Goal: Task Accomplishment & Management: Use online tool/utility

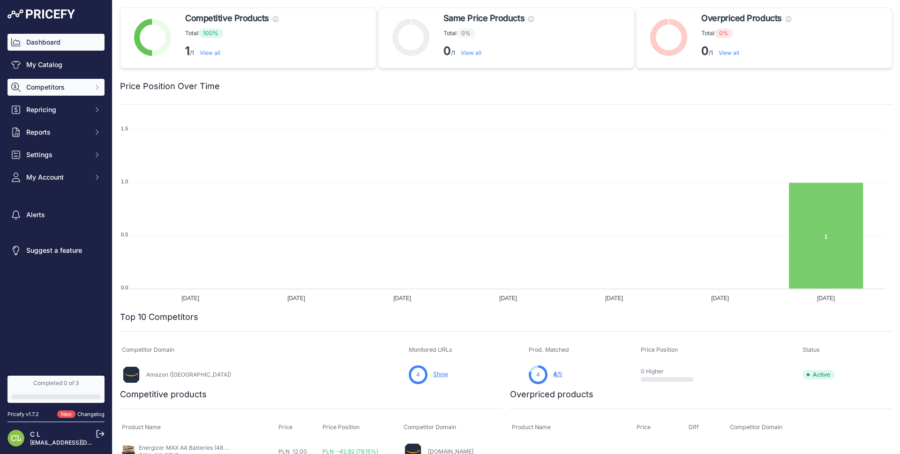
click at [55, 92] on button "Competitors" at bounding box center [56, 87] width 97 height 17
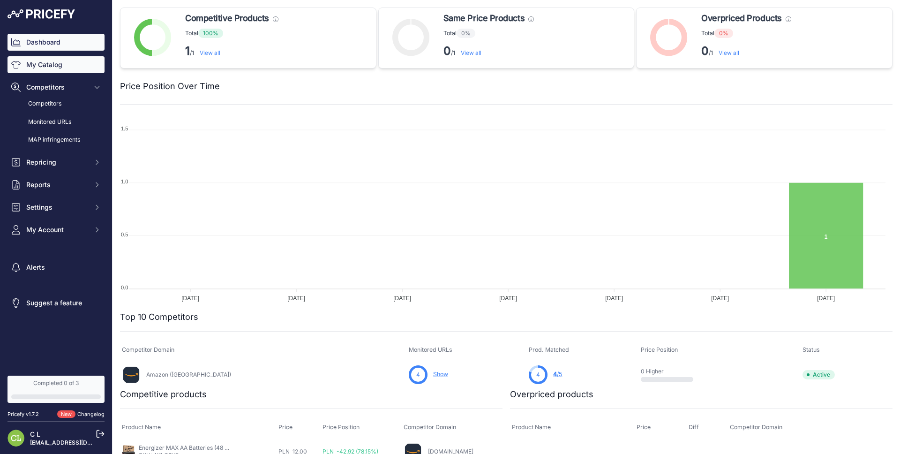
click at [51, 69] on link "My Catalog" at bounding box center [56, 64] width 97 height 17
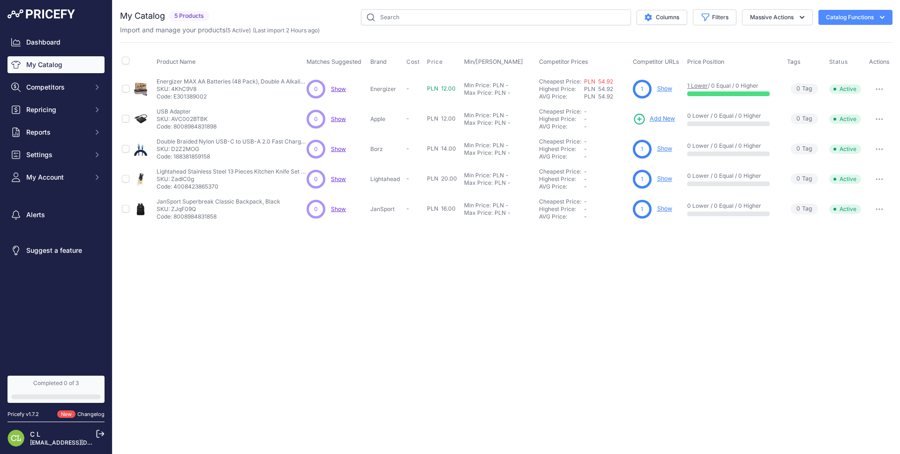
click at [334, 119] on span "Show" at bounding box center [338, 118] width 15 height 7
click at [595, 89] on span "PLN 54.92" at bounding box center [598, 88] width 29 height 7
click at [559, 82] on link "Cheapest Price:" at bounding box center [560, 81] width 42 height 7
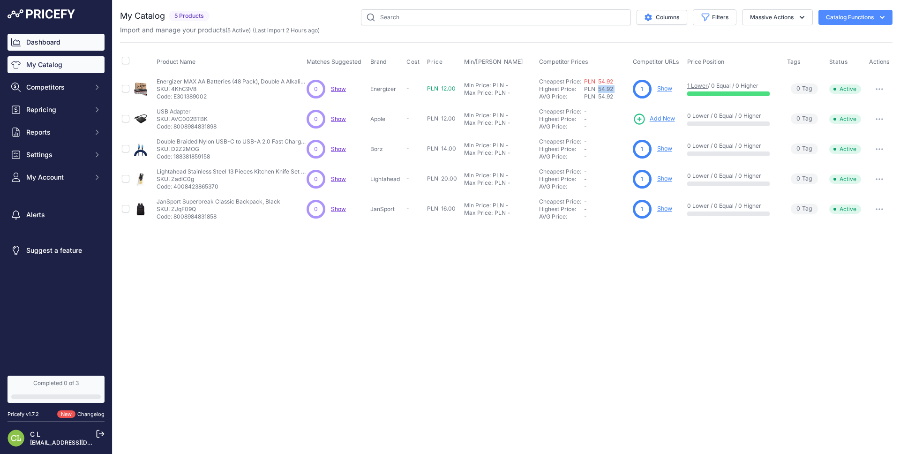
click at [59, 47] on link "Dashboard" at bounding box center [56, 42] width 97 height 17
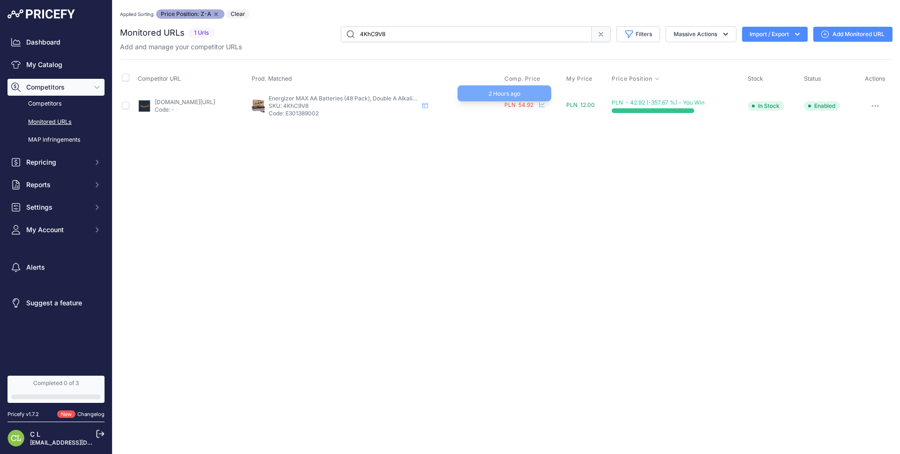
click at [533, 107] on span "PLN 54.92" at bounding box center [518, 104] width 29 height 7
click at [545, 105] on icon at bounding box center [542, 105] width 6 height 6
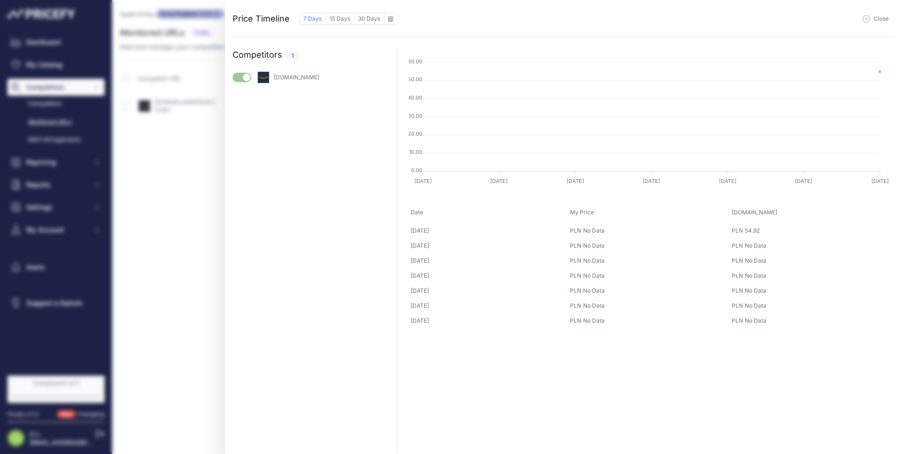
click at [883, 20] on span "Close" at bounding box center [881, 19] width 15 height 8
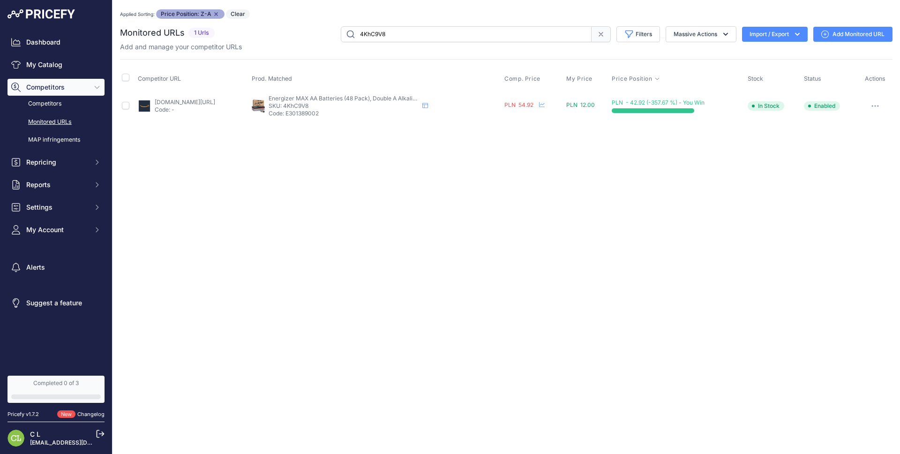
drag, startPoint x: 182, startPoint y: 204, endPoint x: 166, endPoint y: 172, distance: 36.1
click at [182, 204] on div "Close You are not connected to the internet. Applied Sorting: Price Position: Z…" at bounding box center [507, 227] width 788 height 454
click at [64, 120] on link "Monitored URLs" at bounding box center [56, 122] width 97 height 16
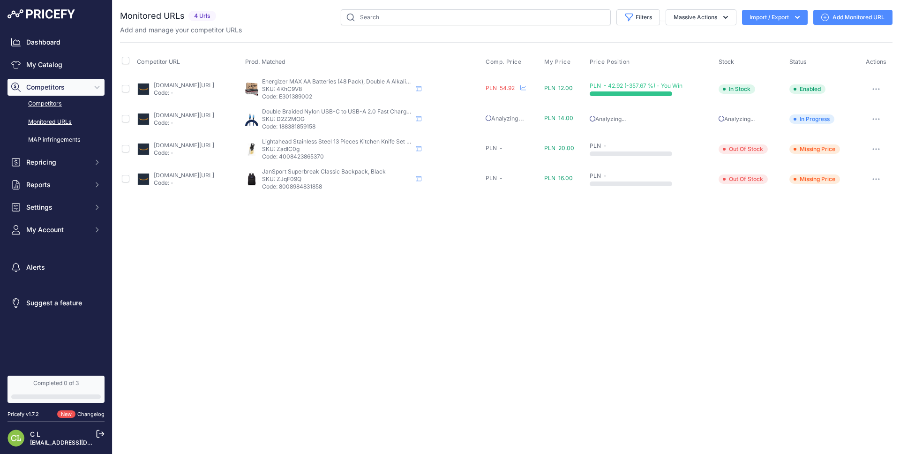
click at [65, 106] on link "Competitors" at bounding box center [56, 104] width 97 height 16
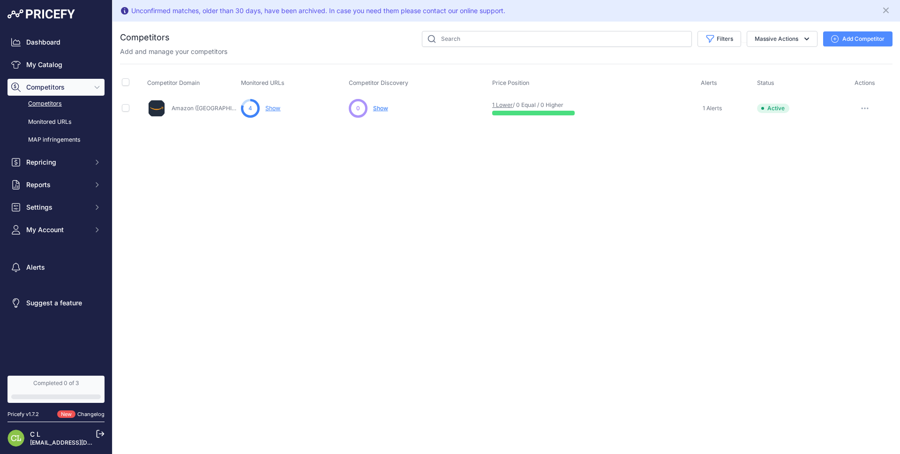
click at [838, 37] on button "Add Competitor" at bounding box center [857, 38] width 69 height 15
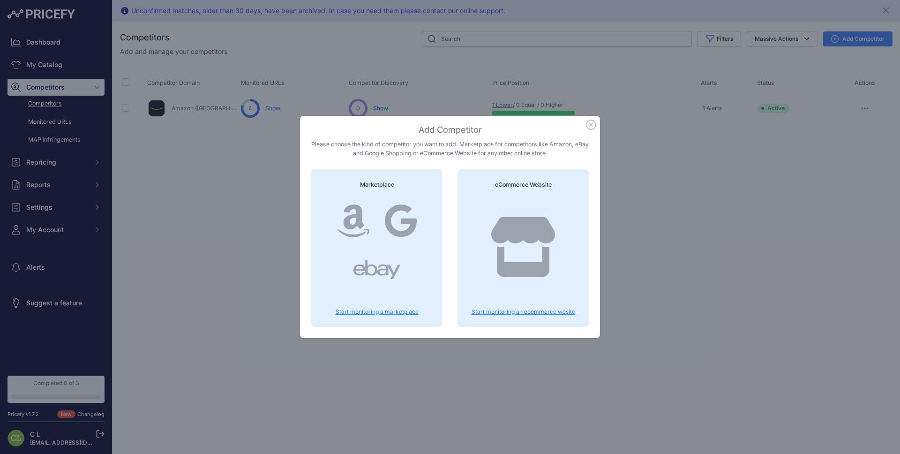
click at [517, 309] on p "Start monitoring an ecommerce wesite" at bounding box center [523, 312] width 109 height 8
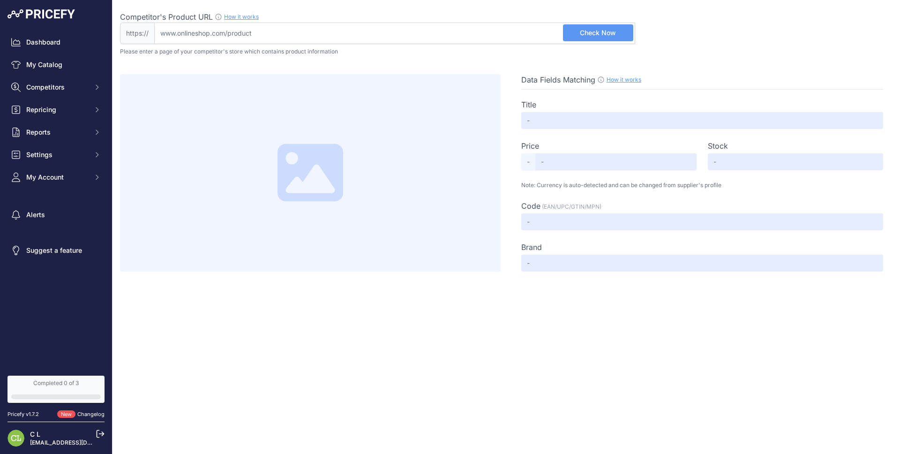
click at [349, 26] on input "Competitor's Product URL How it works In order to create your competitor's extr…" at bounding box center [394, 34] width 481 height 22
click at [253, 31] on input "Competitor's Product URL How it works In order to create your competitor's extr…" at bounding box center [394, 34] width 481 height 22
paste input "https://www.tiffany.com/"
click at [587, 35] on span "Check Now" at bounding box center [598, 32] width 36 height 9
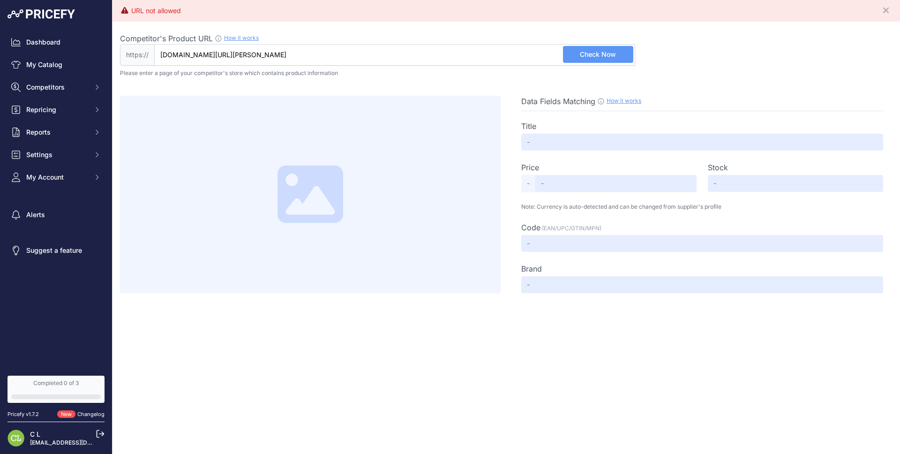
click at [143, 14] on div "URL not allowed" at bounding box center [156, 10] width 50 height 9
click at [143, 12] on div "URL not allowed" at bounding box center [156, 10] width 50 height 9
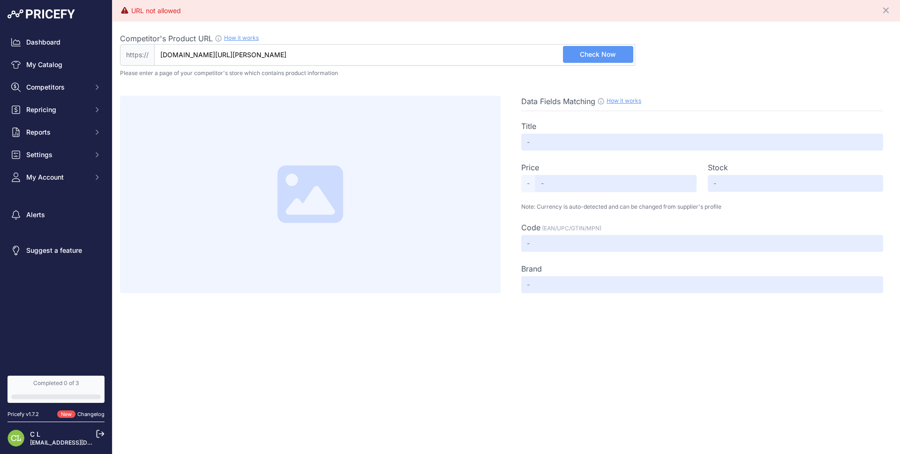
click at [231, 56] on input "www.tiffany.com/" at bounding box center [394, 55] width 481 height 22
paste input "https://www.quince"
click at [610, 47] on button "Check Now" at bounding box center [598, 54] width 70 height 17
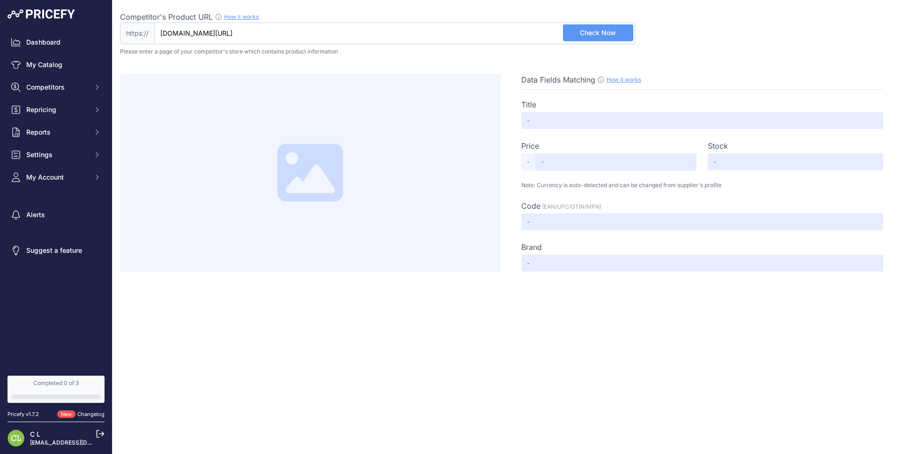
click at [248, 35] on input "www.quince.com/" at bounding box center [394, 34] width 481 height 22
paste input "https://www.brilliantearth.com/"
drag, startPoint x: 299, startPoint y: 39, endPoint x: 89, endPoint y: 37, distance: 210.0
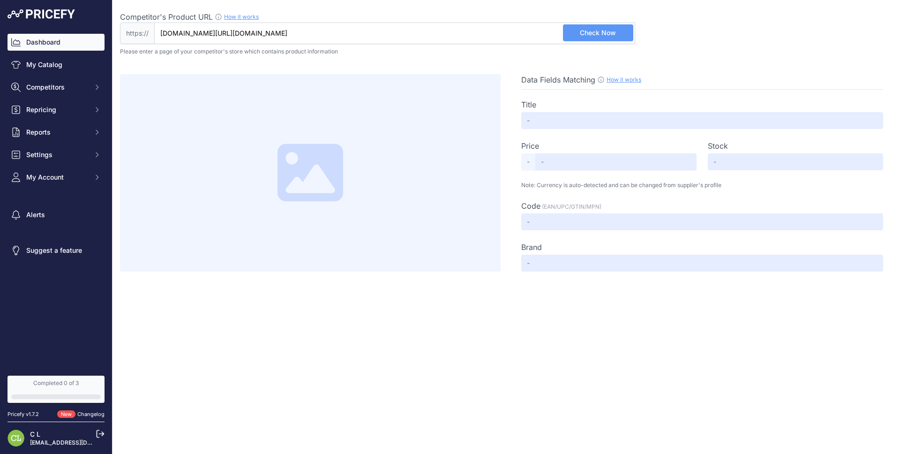
click at [89, 37] on div "Dashboard My Catalog Competitors Competitors Monitored URLs MAP infringements R…" at bounding box center [450, 227] width 900 height 454
paste input "text"
click at [600, 35] on span "Check Now" at bounding box center [598, 32] width 36 height 9
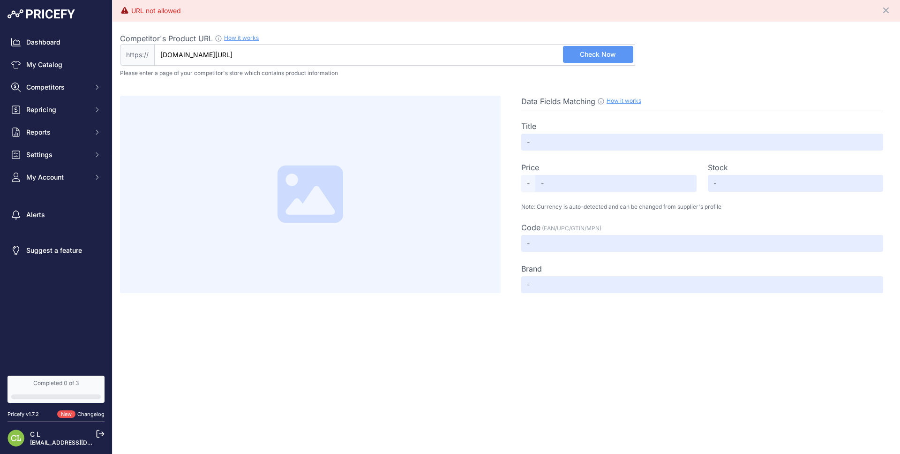
click at [276, 54] on input "www.brilliantearth.com/" at bounding box center [394, 55] width 481 height 22
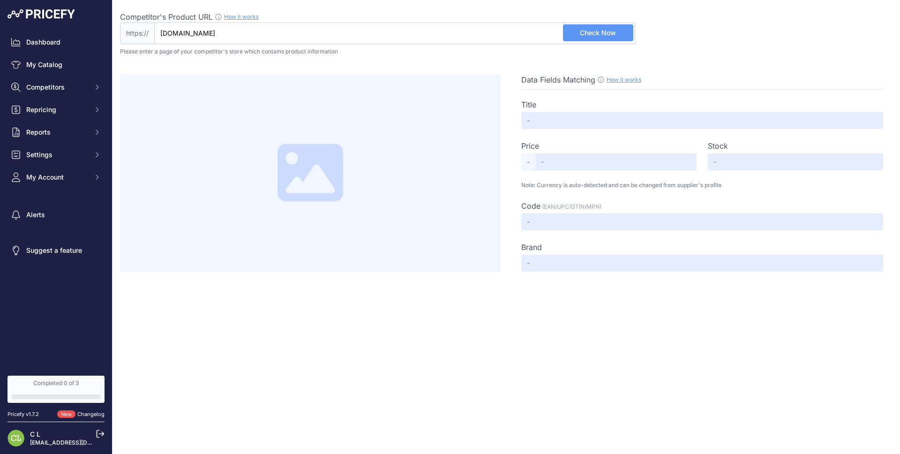
click at [592, 34] on span "Check Now" at bounding box center [598, 32] width 36 height 9
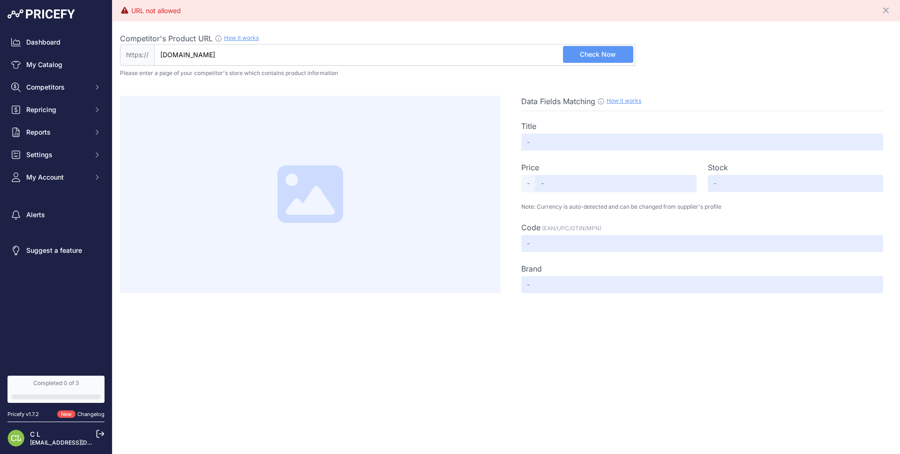
drag, startPoint x: 593, startPoint y: 60, endPoint x: 588, endPoint y: 60, distance: 5.2
click at [594, 60] on button "Check Now" at bounding box center [598, 54] width 70 height 17
click at [233, 49] on input "Nike.com" at bounding box center [394, 55] width 481 height 22
click at [233, 48] on input "Nike.com" at bounding box center [394, 55] width 481 height 22
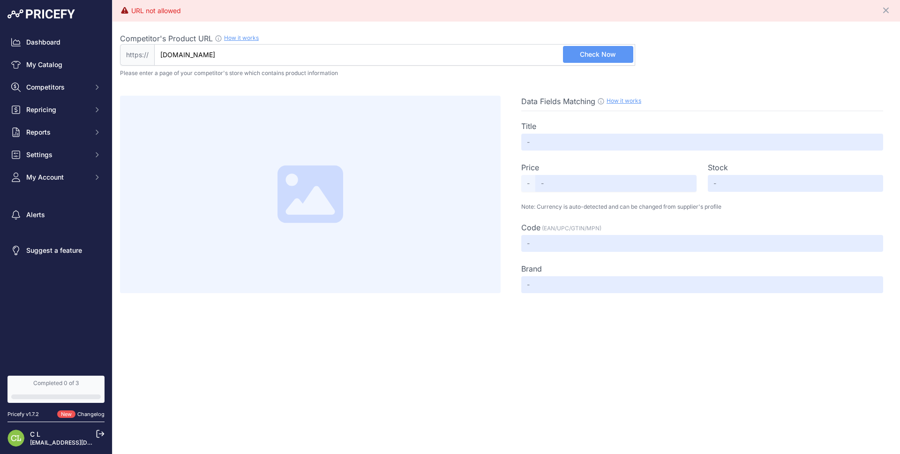
click at [233, 50] on input "Nike.com" at bounding box center [394, 55] width 481 height 22
click at [235, 51] on input "Nike.com" at bounding box center [394, 55] width 481 height 22
click at [344, 53] on input "Nike.com" at bounding box center [394, 55] width 481 height 22
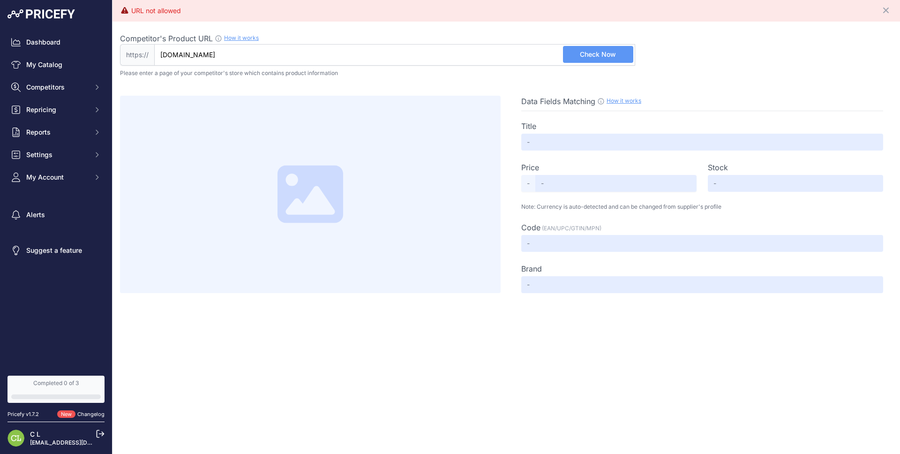
paste input "https://www.nike.com/"
type input "www.nike.com/"
click at [584, 55] on span "Check Now" at bounding box center [598, 54] width 36 height 9
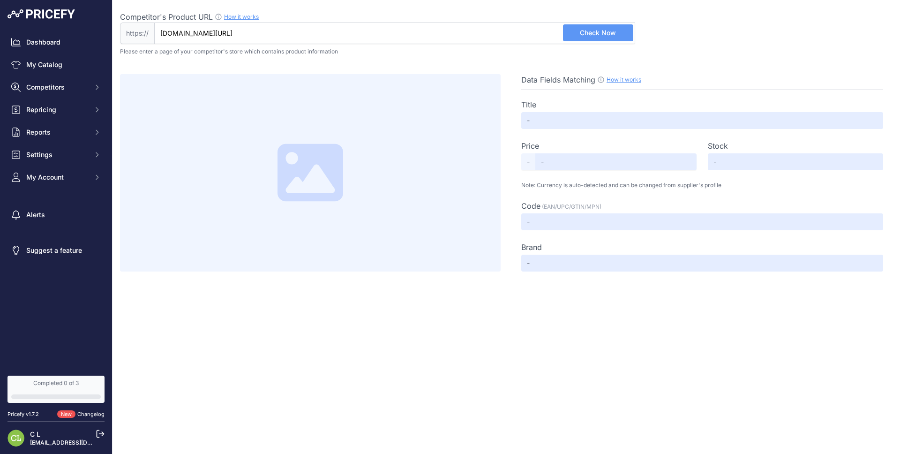
click at [398, 34] on input "www.nike.com/" at bounding box center [394, 34] width 481 height 22
click at [579, 29] on button "Check Now" at bounding box center [598, 32] width 70 height 17
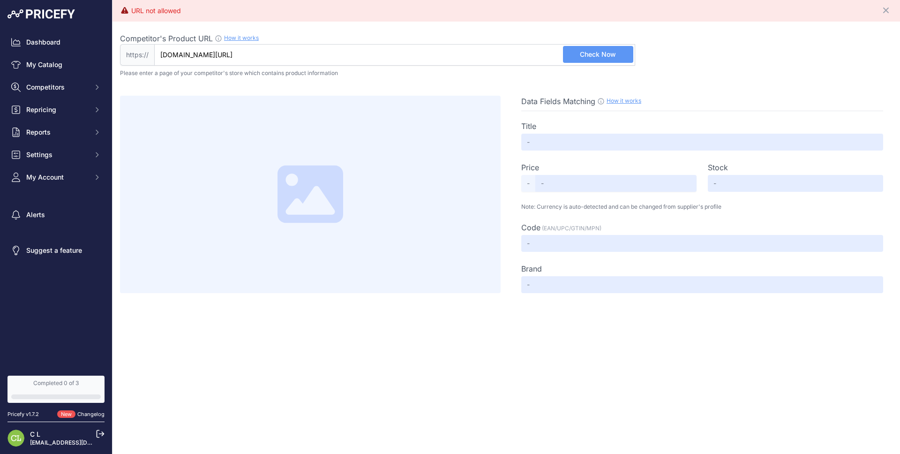
click at [160, 13] on div "URL not allowed" at bounding box center [156, 10] width 50 height 9
click at [60, 43] on link "Dashboard" at bounding box center [56, 42] width 97 height 17
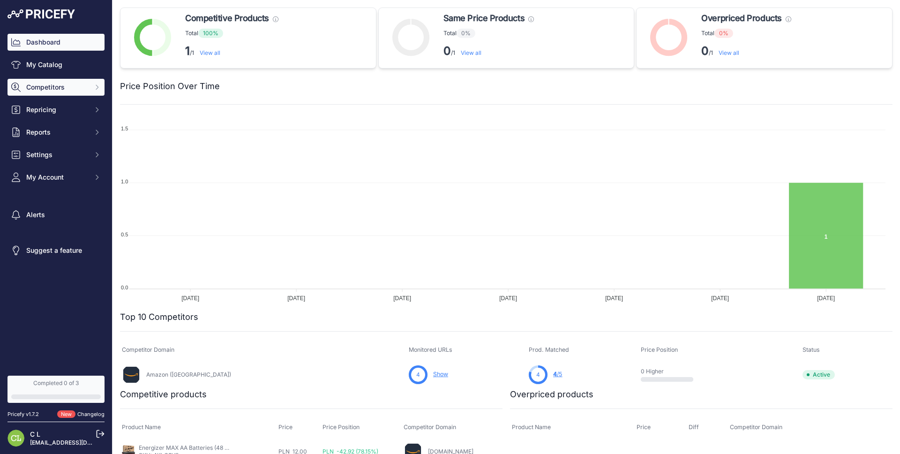
click at [80, 83] on span "Competitors" at bounding box center [56, 87] width 61 height 9
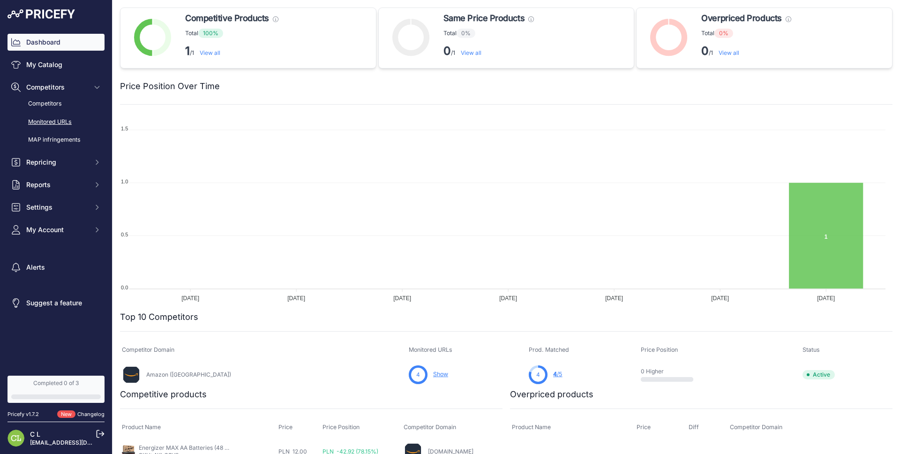
click at [68, 118] on link "Monitored URLs" at bounding box center [56, 122] width 97 height 16
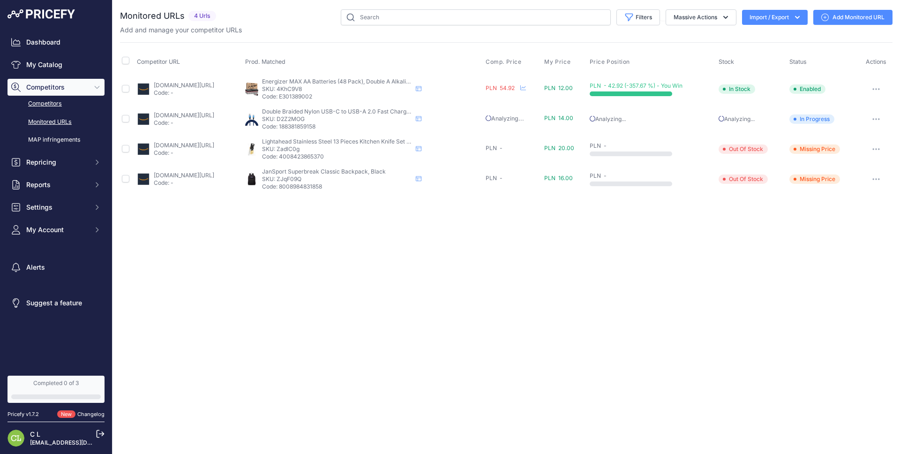
click at [51, 102] on link "Competitors" at bounding box center [56, 104] width 97 height 16
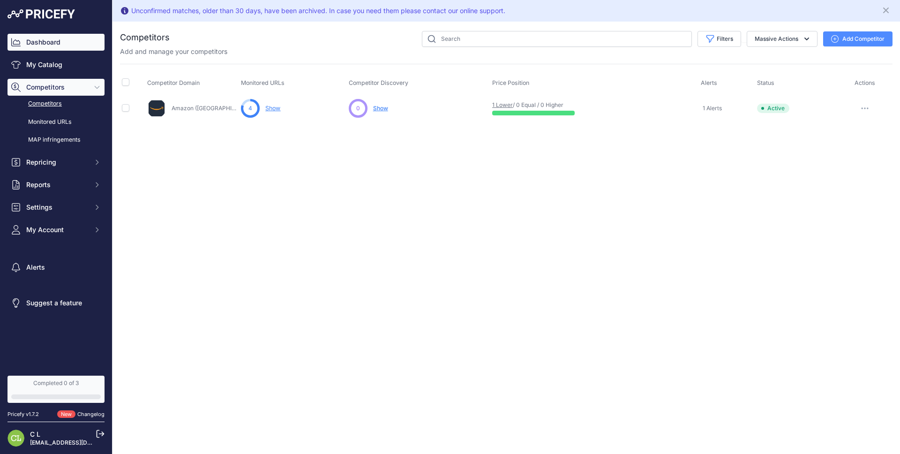
click at [51, 42] on link "Dashboard" at bounding box center [56, 42] width 97 height 17
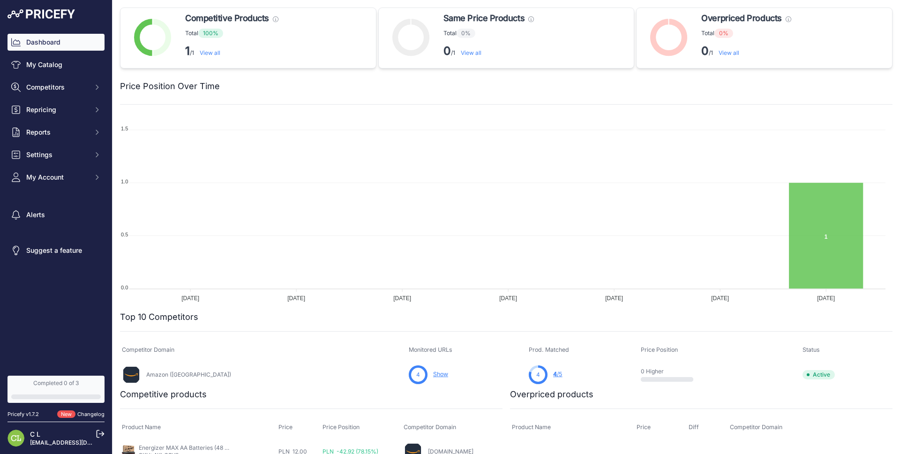
click at [46, 75] on div "Dashboard My Catalog Competitors Competitors Monitored URLs MAP infringements R…" at bounding box center [56, 110] width 97 height 152
click at [46, 66] on link "My Catalog" at bounding box center [56, 64] width 97 height 17
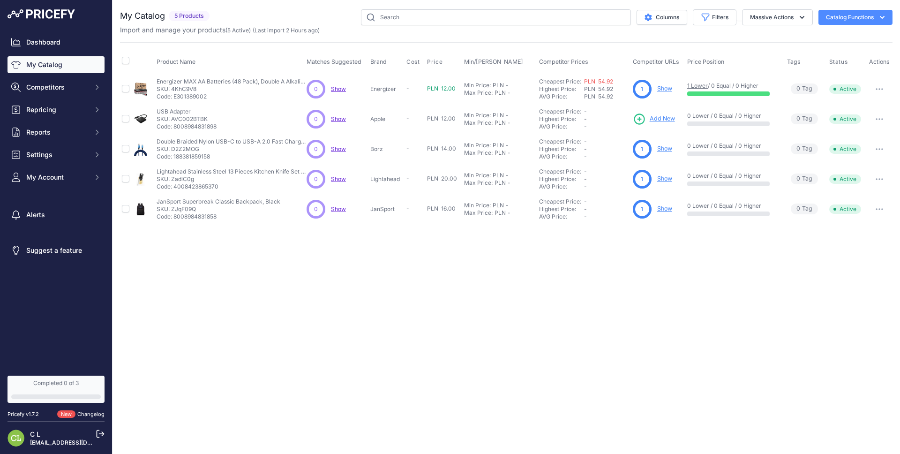
click at [63, 62] on link "My Catalog" at bounding box center [56, 64] width 97 height 17
click at [67, 93] on button "Competitors" at bounding box center [56, 87] width 97 height 17
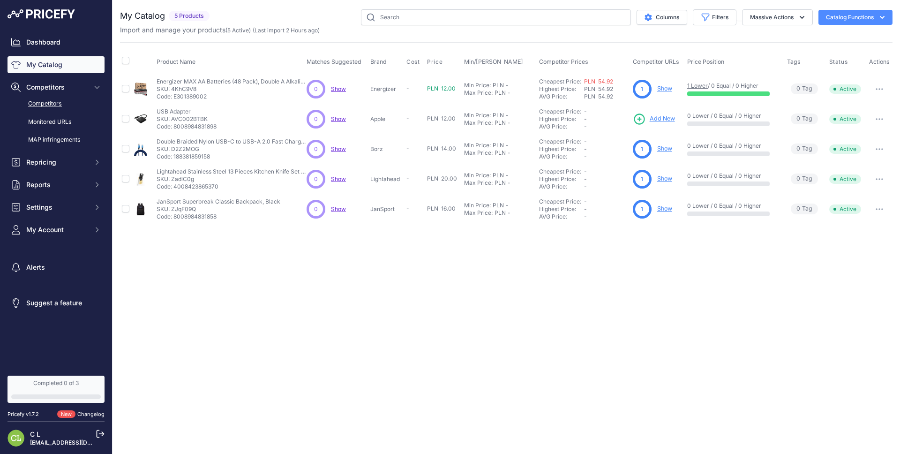
click at [64, 100] on link "Competitors" at bounding box center [56, 104] width 97 height 16
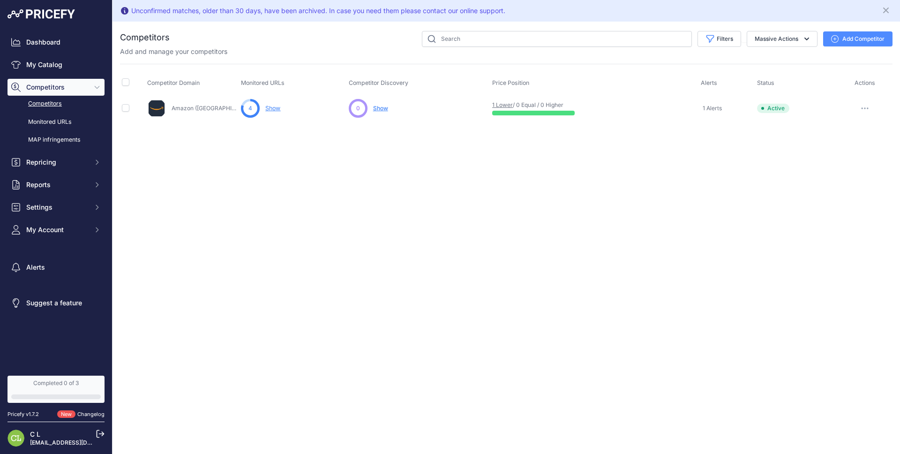
drag, startPoint x: 836, startPoint y: 39, endPoint x: 806, endPoint y: 57, distance: 34.9
click at [836, 39] on icon "button" at bounding box center [835, 39] width 8 height 8
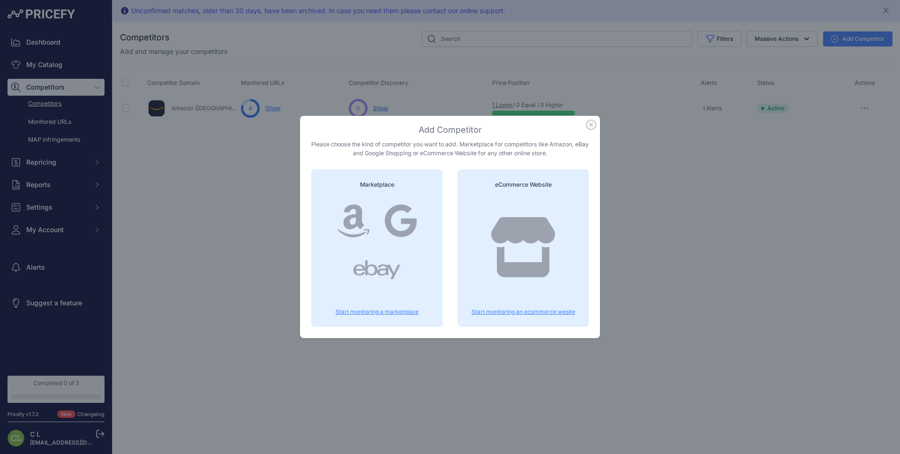
click at [525, 234] on icon at bounding box center [523, 247] width 64 height 60
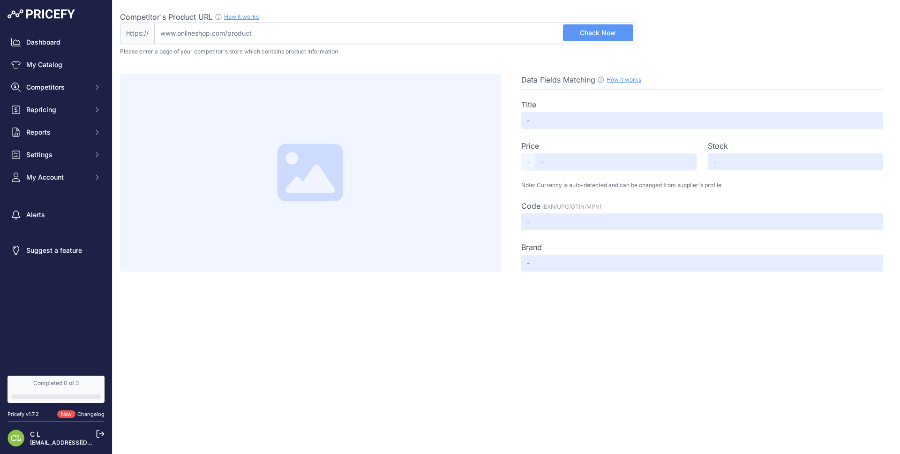
click at [230, 37] on input "Competitor's Product URL How it works In order to create your competitor's extr…" at bounding box center [394, 34] width 481 height 22
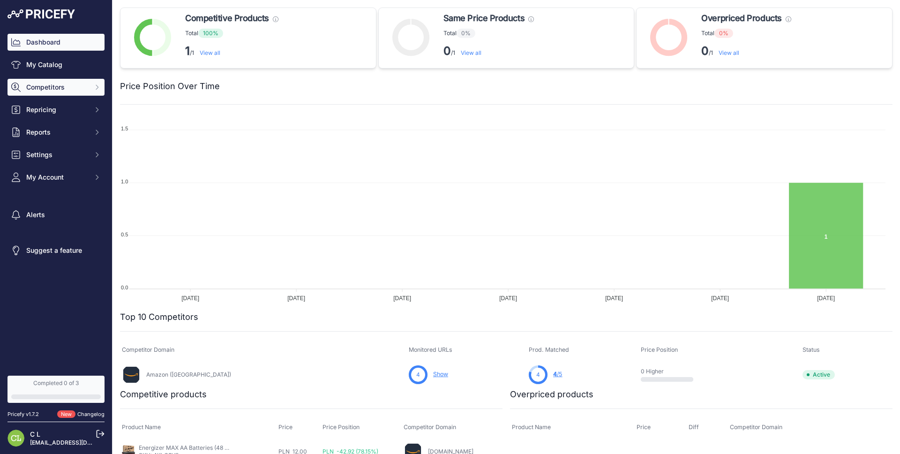
click at [70, 94] on button "Competitors" at bounding box center [56, 87] width 97 height 17
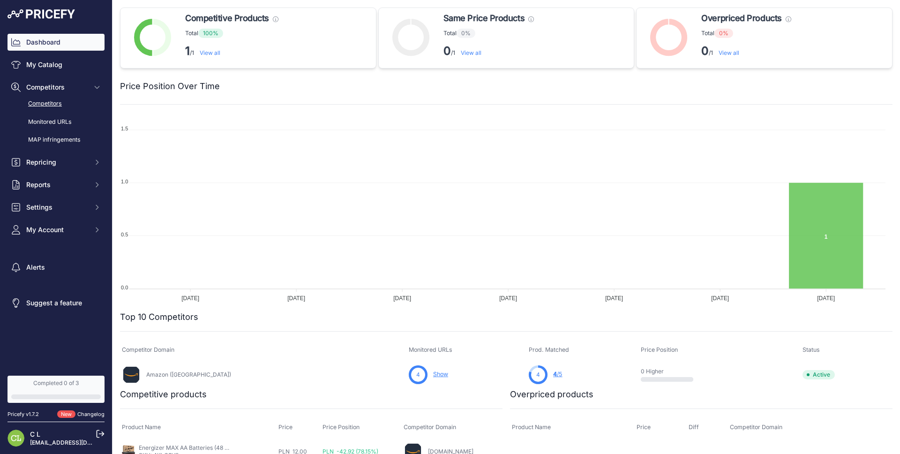
click at [72, 105] on link "Competitors" at bounding box center [56, 104] width 97 height 16
click at [67, 119] on link "Monitored URLs" at bounding box center [56, 122] width 97 height 16
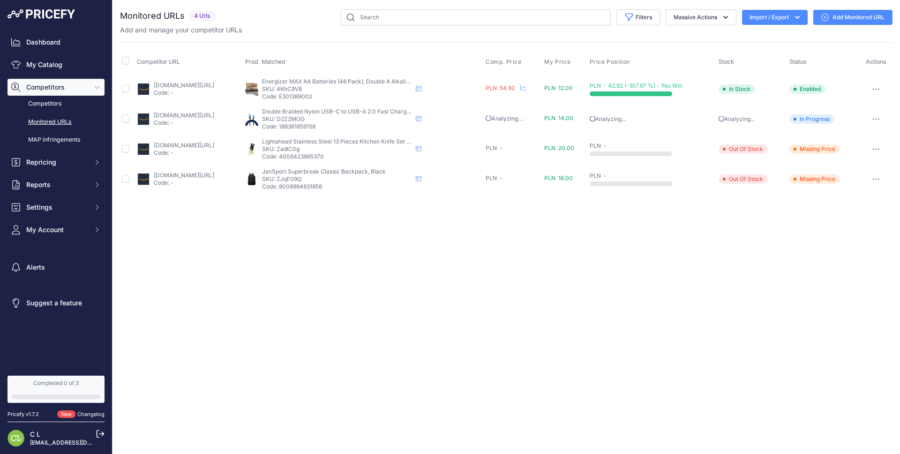
click at [164, 113] on link "[DOMAIN_NAME][URL]" at bounding box center [184, 115] width 60 height 7
click at [63, 101] on link "Competitors" at bounding box center [56, 104] width 97 height 16
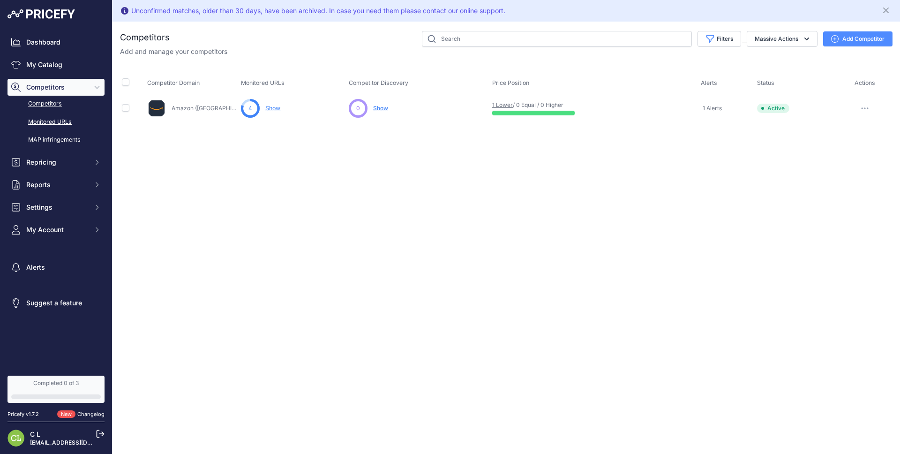
click at [72, 120] on link "Monitored URLs" at bounding box center [56, 122] width 97 height 16
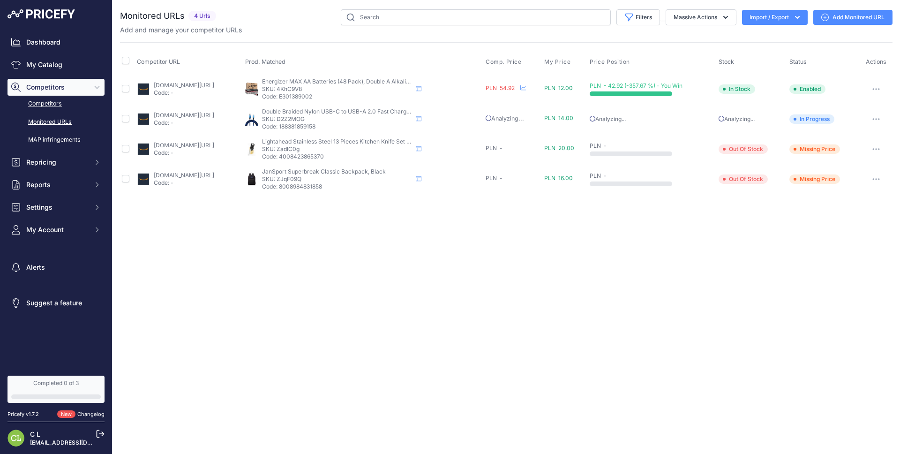
click at [54, 108] on link "Competitors" at bounding box center [56, 104] width 97 height 16
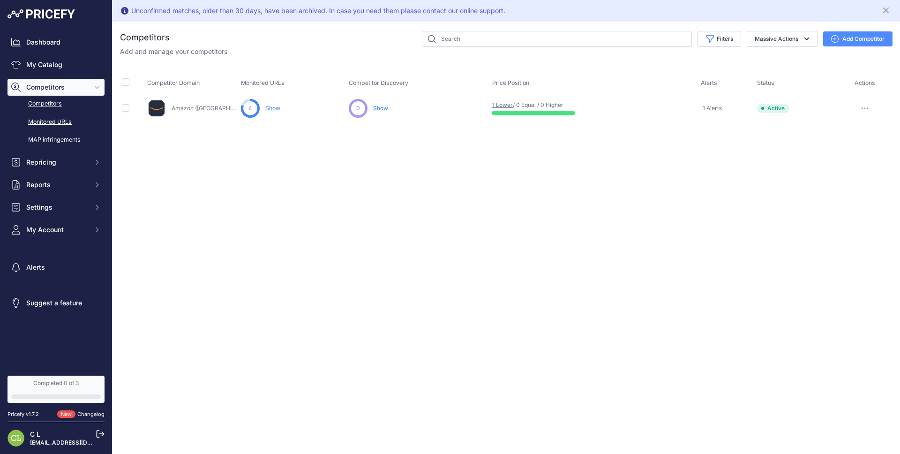
click at [60, 129] on link "Monitored URLs" at bounding box center [56, 122] width 97 height 16
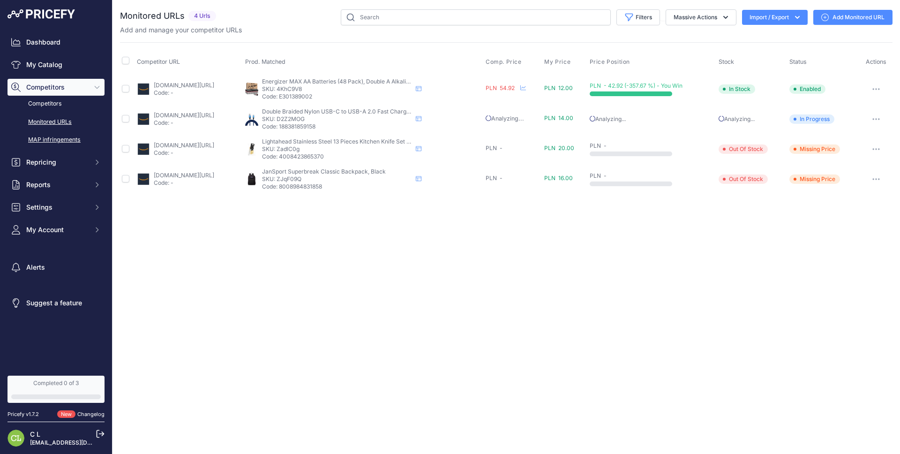
click at [54, 142] on link "MAP infringements" at bounding box center [56, 140] width 97 height 16
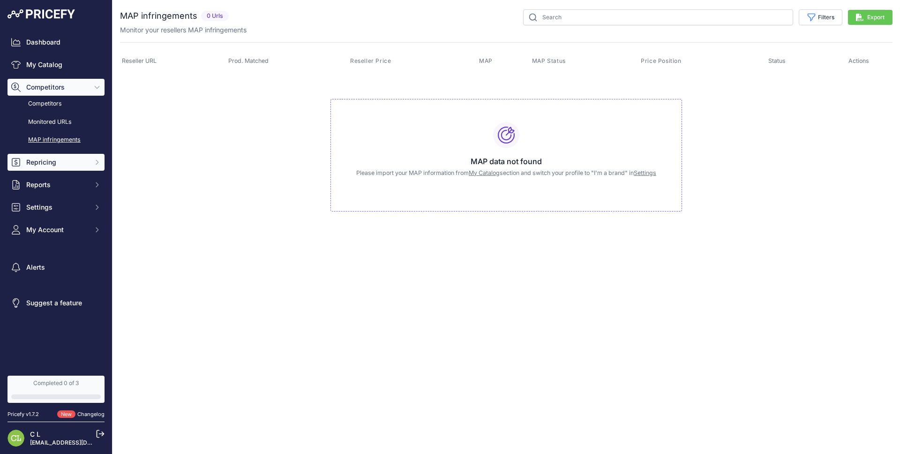
click at [53, 160] on span "Repricing" at bounding box center [56, 162] width 61 height 9
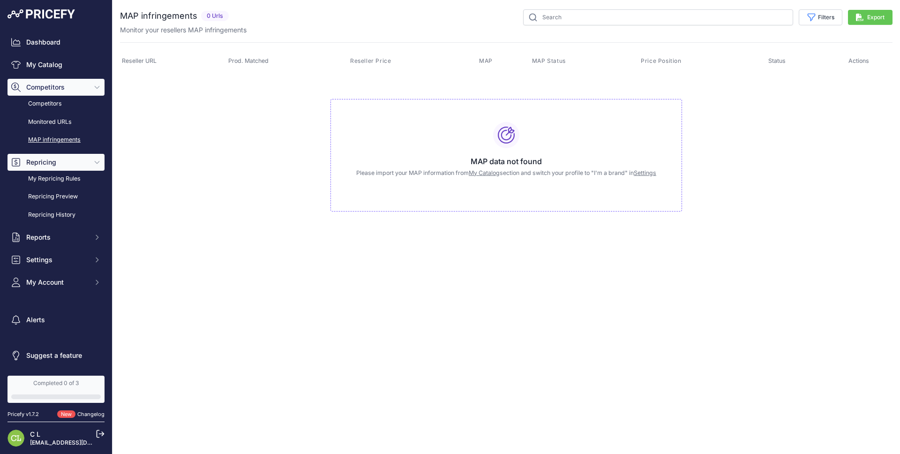
click at [63, 167] on button "Repricing" at bounding box center [56, 162] width 97 height 17
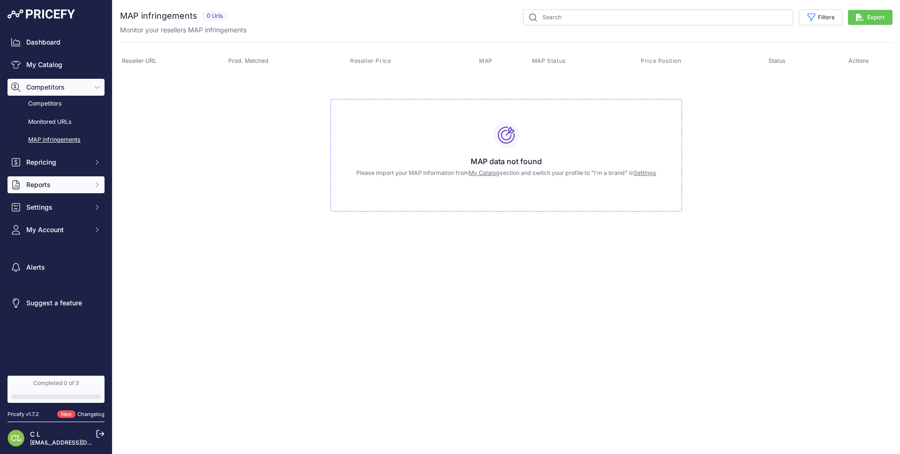
click at [68, 192] on button "Reports" at bounding box center [56, 184] width 97 height 17
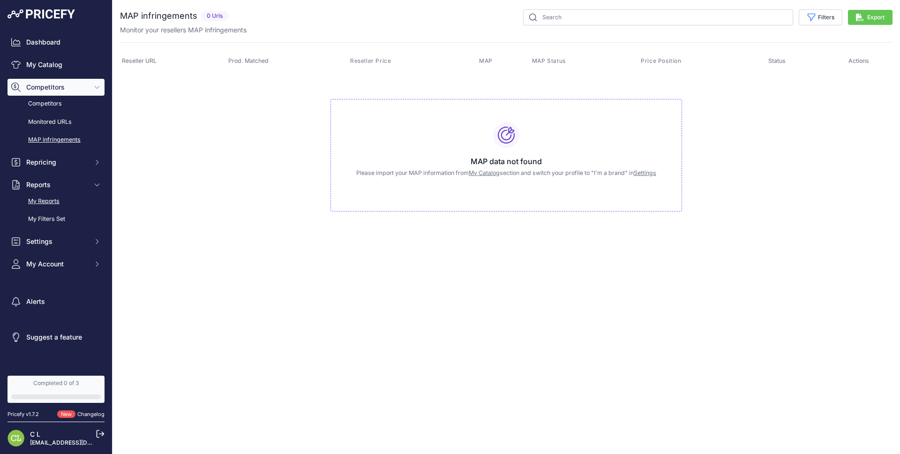
click at [66, 200] on link "My Reports" at bounding box center [56, 201] width 97 height 16
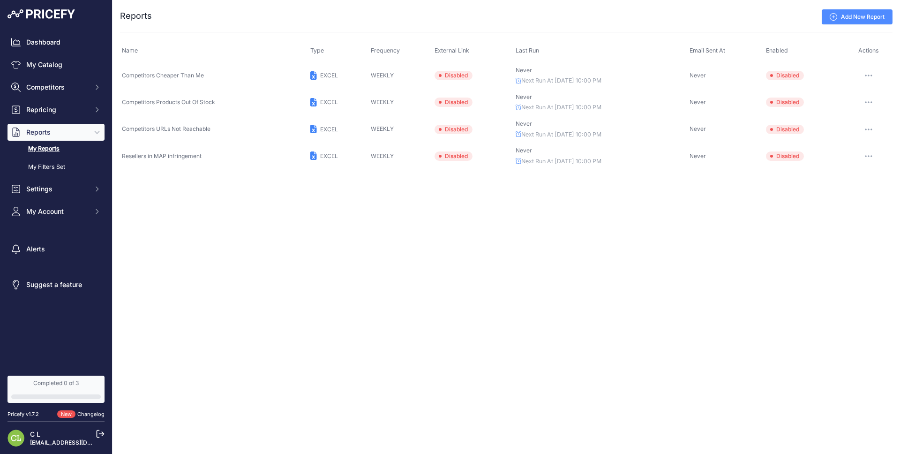
click at [90, 131] on button "Reports" at bounding box center [56, 132] width 97 height 17
click at [97, 132] on icon "Sidebar" at bounding box center [97, 132] width 8 height 8
click at [98, 132] on icon "Sidebar" at bounding box center [97, 132] width 8 height 8
click at [167, 74] on span "Competitors Cheaper Than Me" at bounding box center [163, 75] width 82 height 7
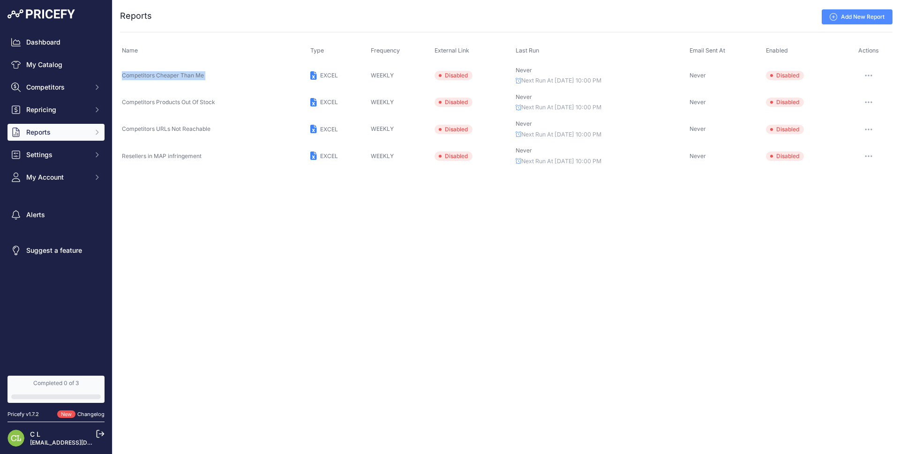
click at [167, 74] on span "Competitors Cheaper Than Me" at bounding box center [163, 75] width 82 height 7
click at [172, 74] on span "Competitors Cheaper Than Me" at bounding box center [163, 75] width 82 height 7
click at [162, 74] on span "Competitors Cheaper Than Me" at bounding box center [163, 75] width 82 height 7
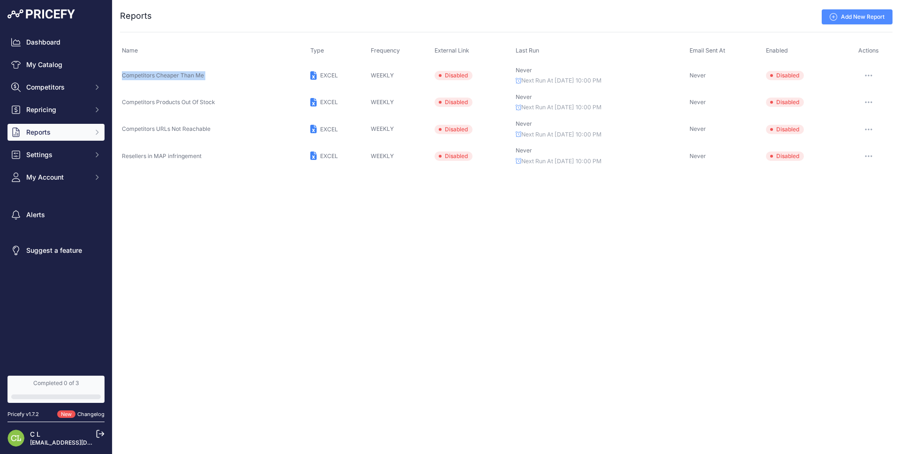
click at [162, 74] on span "Competitors Cheaper Than Me" at bounding box center [163, 75] width 82 height 7
click at [164, 74] on span "Competitors Cheaper Than Me" at bounding box center [163, 75] width 82 height 7
click at [80, 152] on span "Settings" at bounding box center [56, 154] width 61 height 9
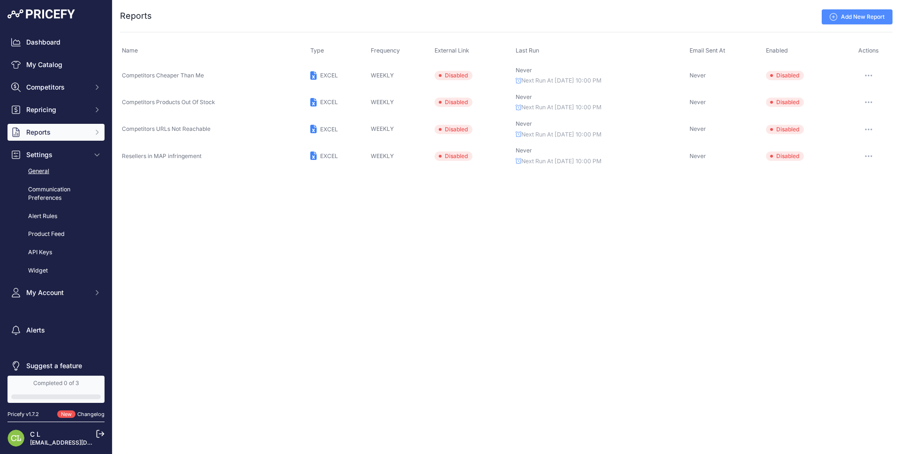
click at [71, 172] on link "General" at bounding box center [56, 171] width 97 height 16
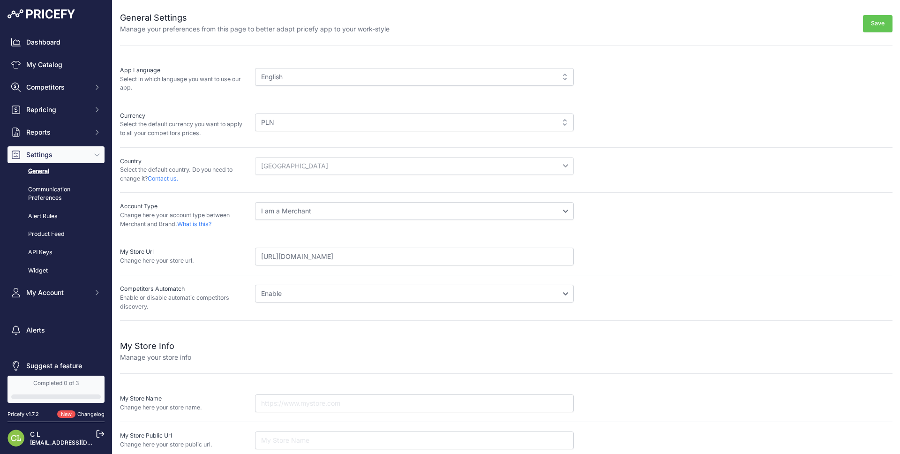
click at [60, 190] on link "Communication Preferences" at bounding box center [56, 193] width 97 height 25
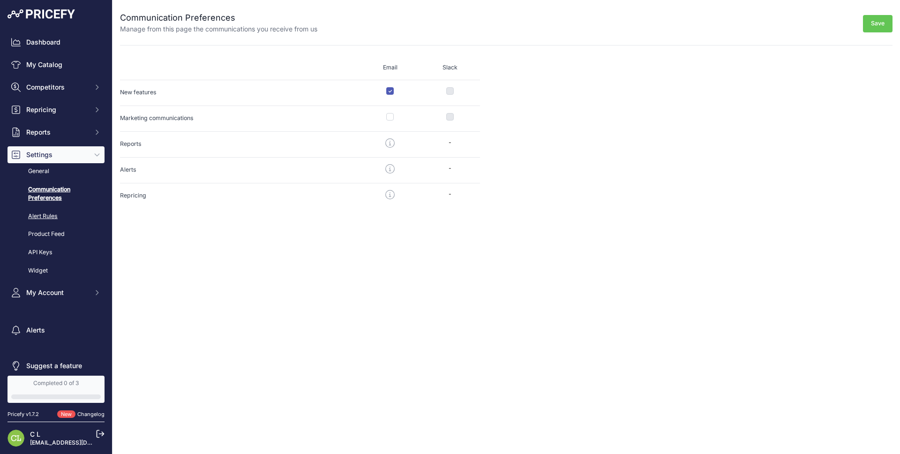
click at [53, 213] on link "Alert Rules" at bounding box center [56, 216] width 97 height 16
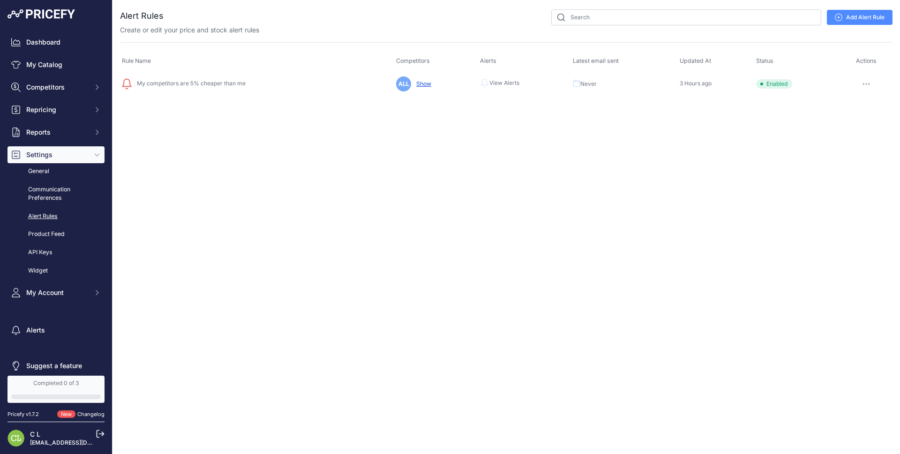
click at [47, 231] on link "Product Feed" at bounding box center [56, 234] width 97 height 16
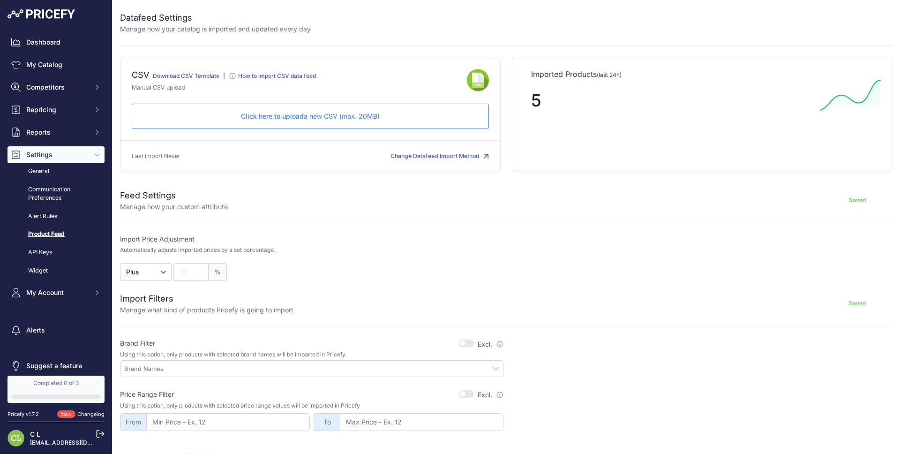
click at [50, 156] on span "Settings" at bounding box center [56, 154] width 61 height 9
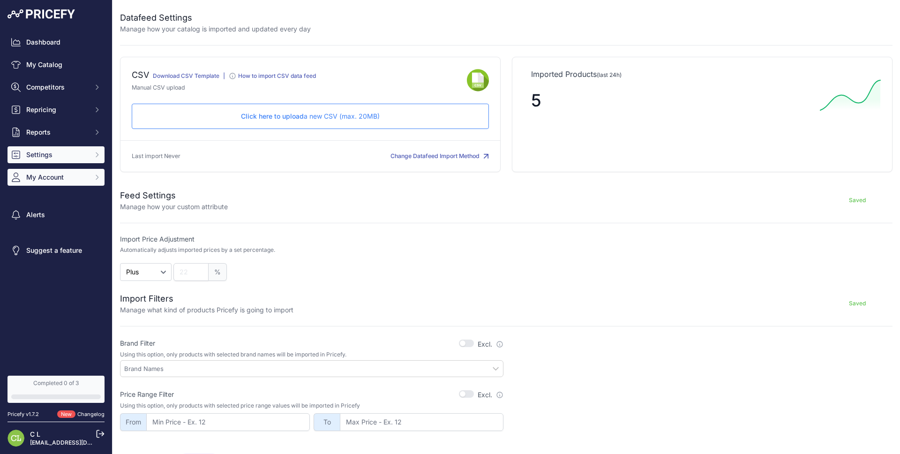
click at [66, 181] on span "My Account" at bounding box center [56, 177] width 61 height 9
